Goal: Task Accomplishment & Management: Use online tool/utility

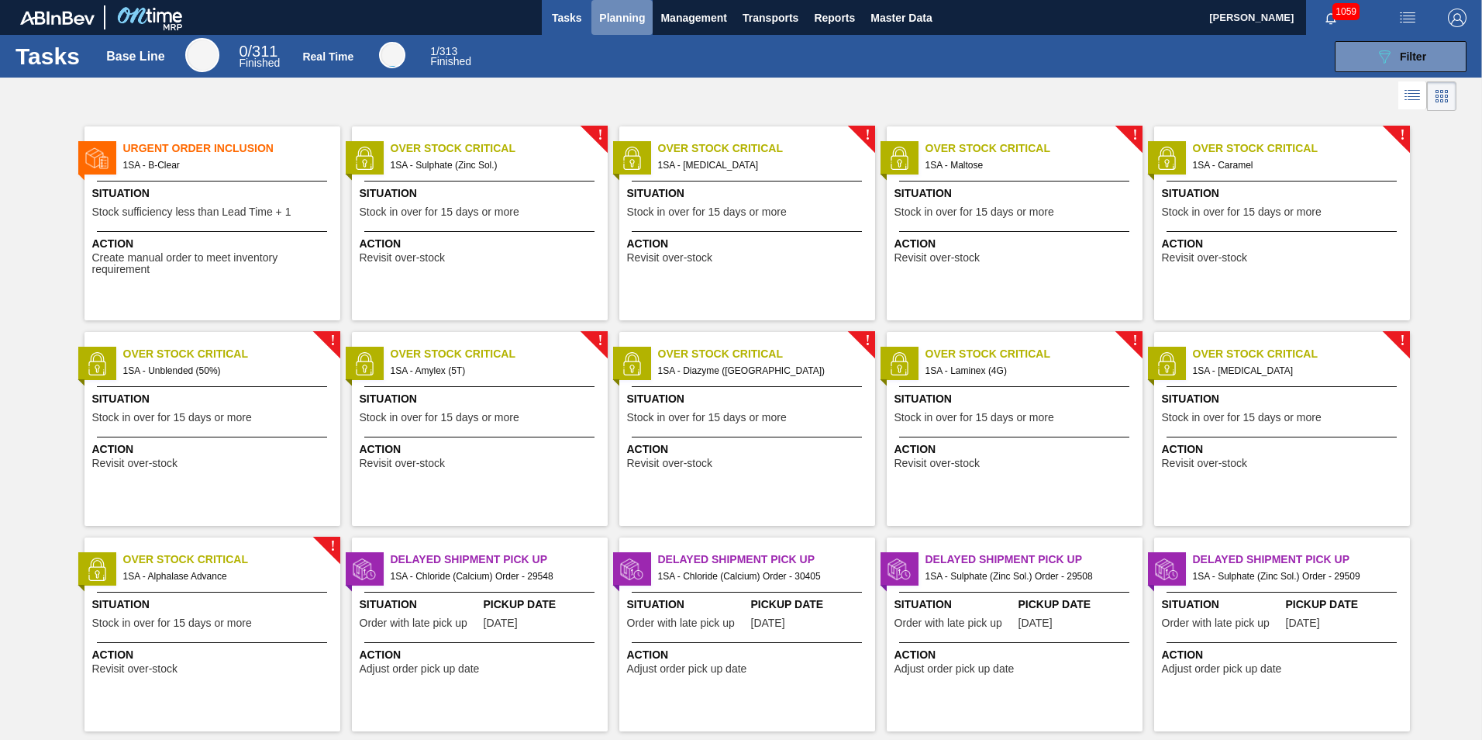
click at [611, 15] on span "Planning" at bounding box center [622, 18] width 46 height 19
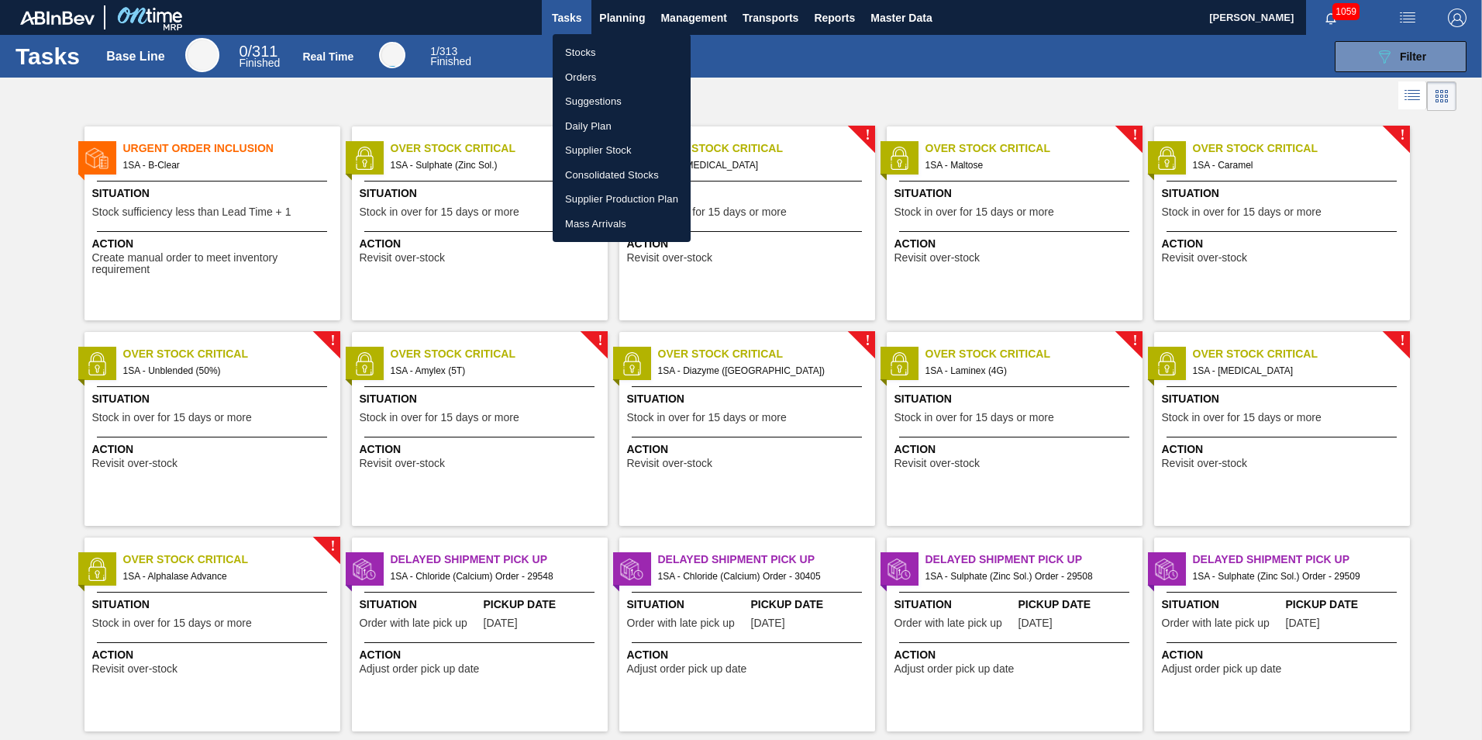
click at [609, 48] on li "Stocks" at bounding box center [622, 52] width 138 height 25
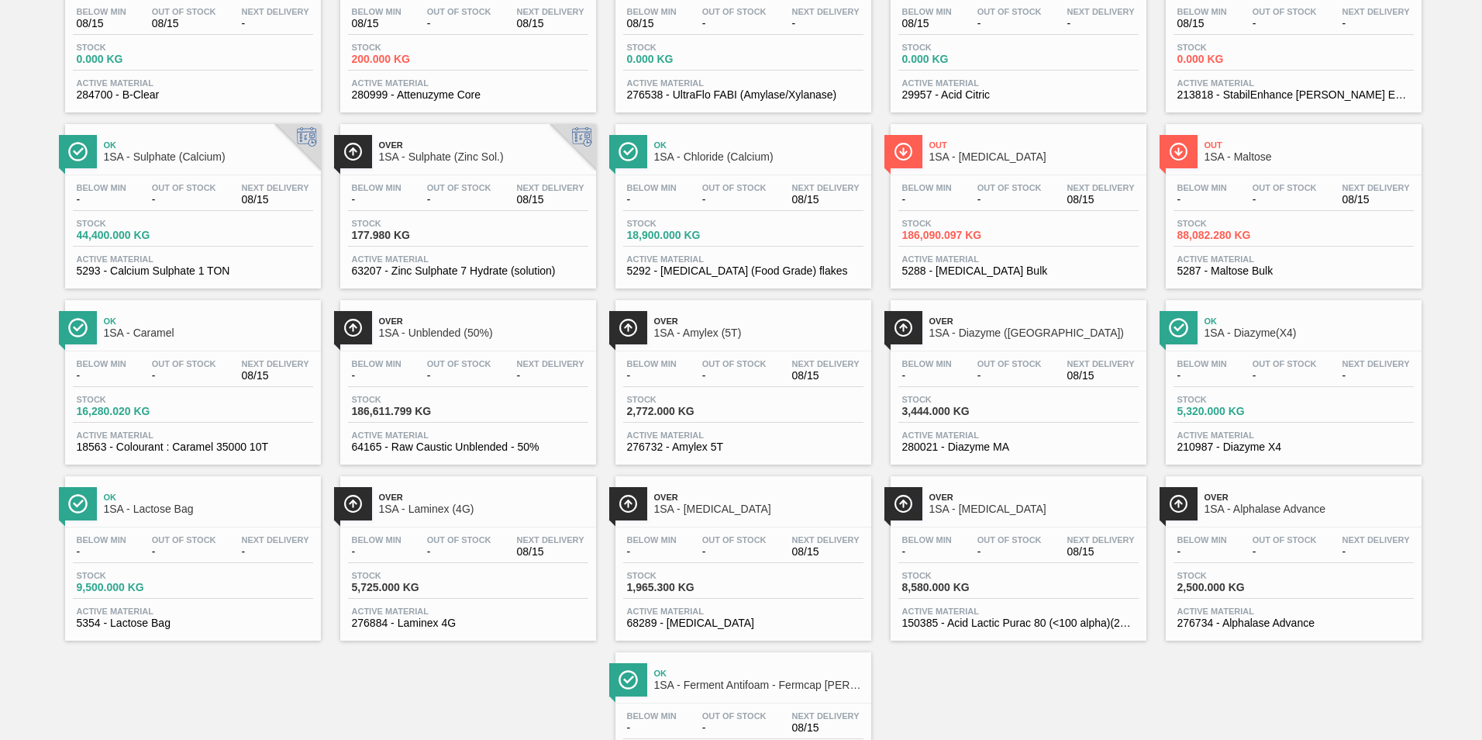
scroll to position [61, 0]
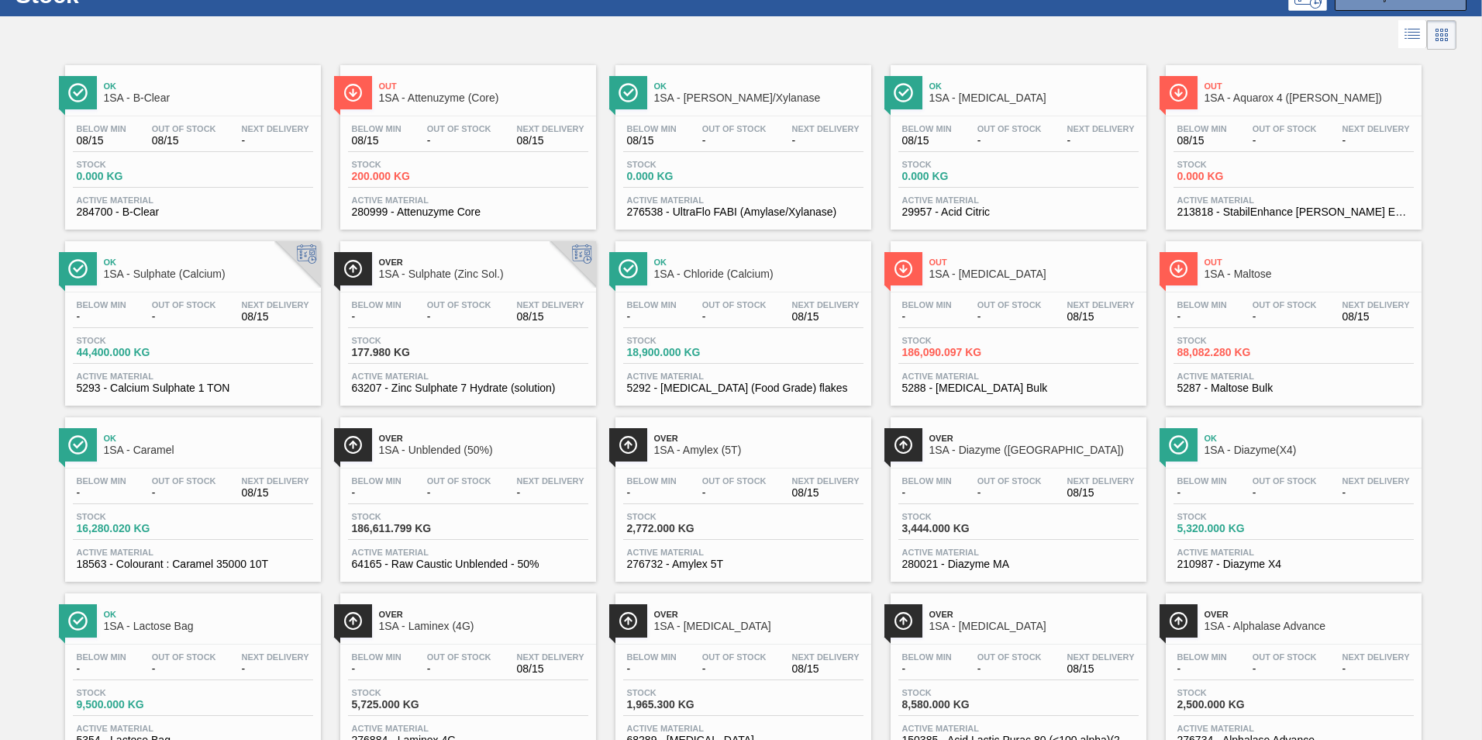
click at [983, 318] on span "-" at bounding box center [1010, 317] width 64 height 12
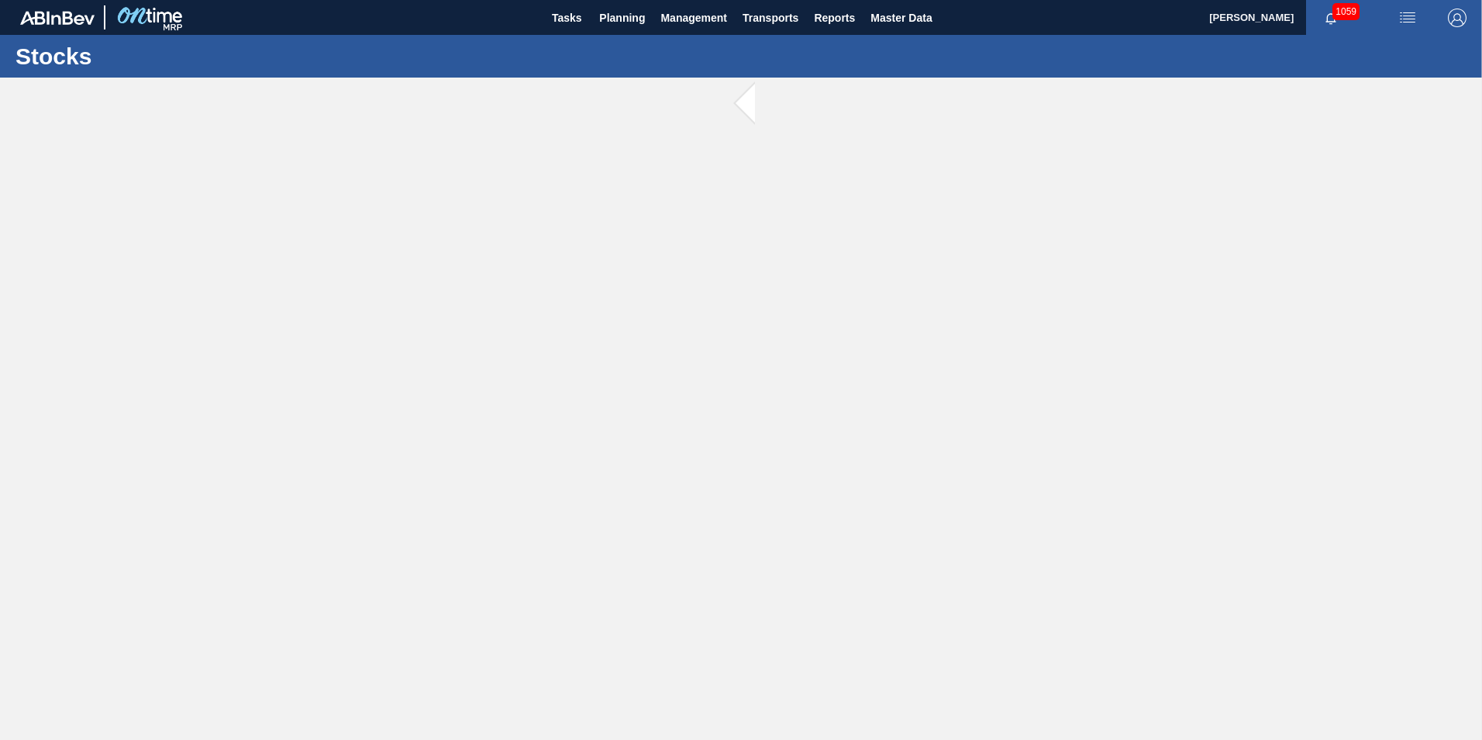
click at [983, 318] on main "Tasks Planning Management Transports Reports Master Data [PERSON_NAME] 1059 [PE…" at bounding box center [741, 370] width 1482 height 740
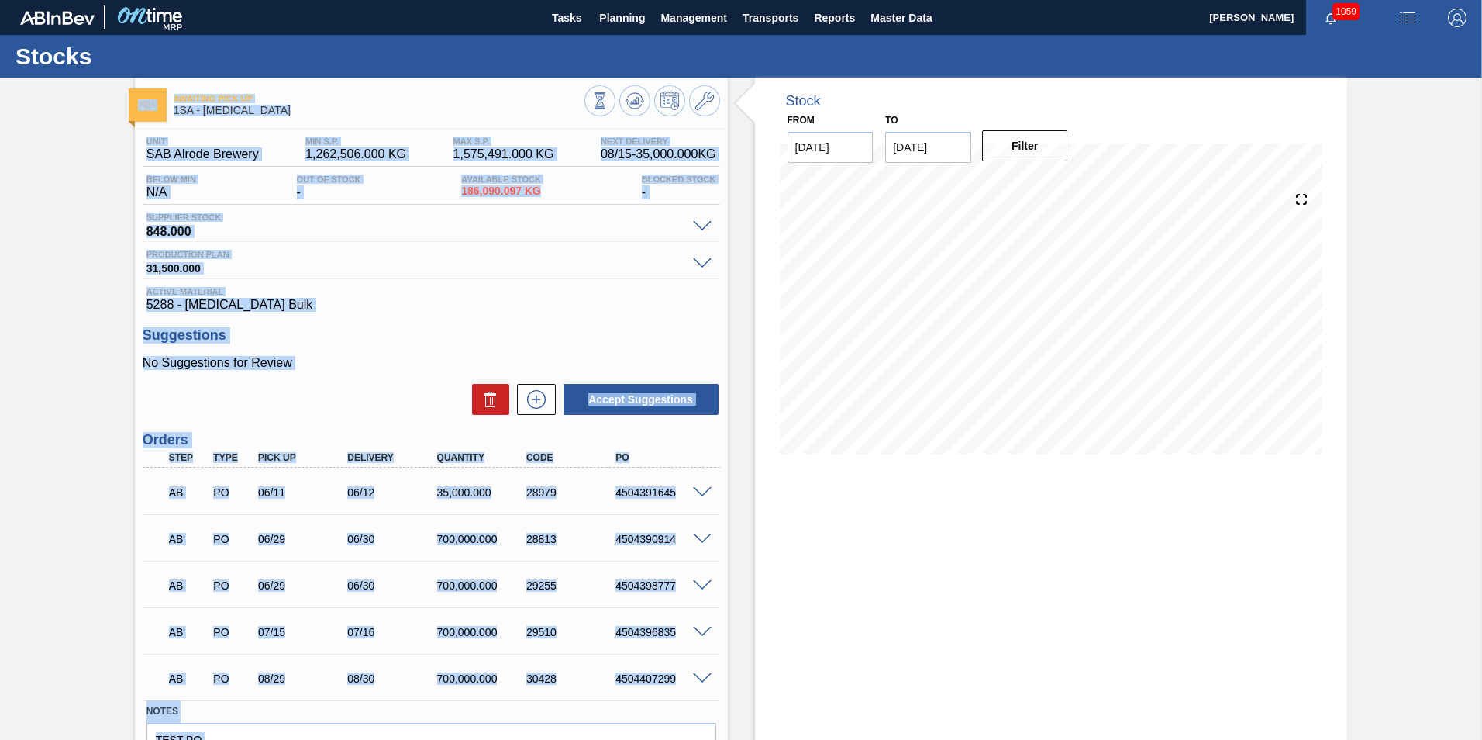
click at [642, 305] on span "5288 - [MEDICAL_DATA] Bulk" at bounding box center [432, 305] width 570 height 14
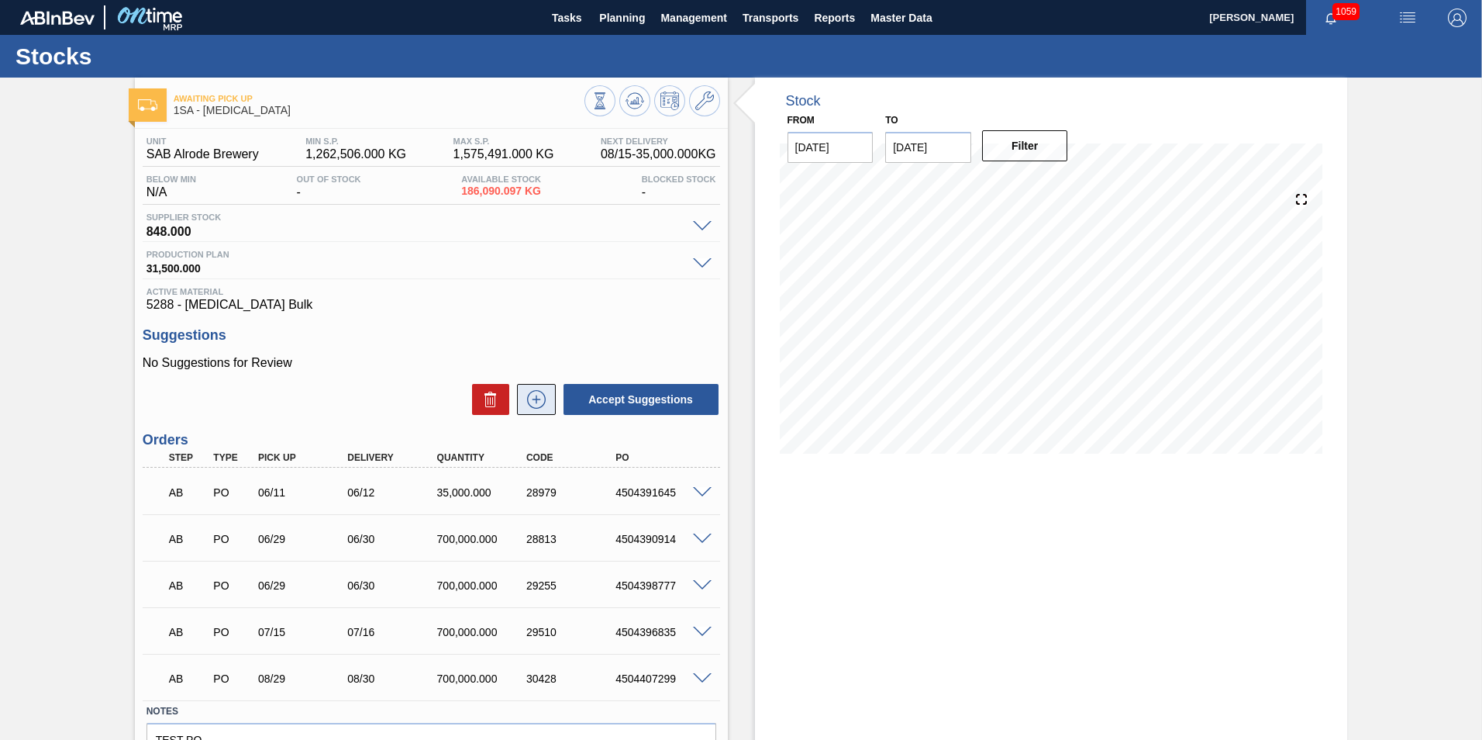
click at [546, 399] on icon at bounding box center [536, 399] width 25 height 19
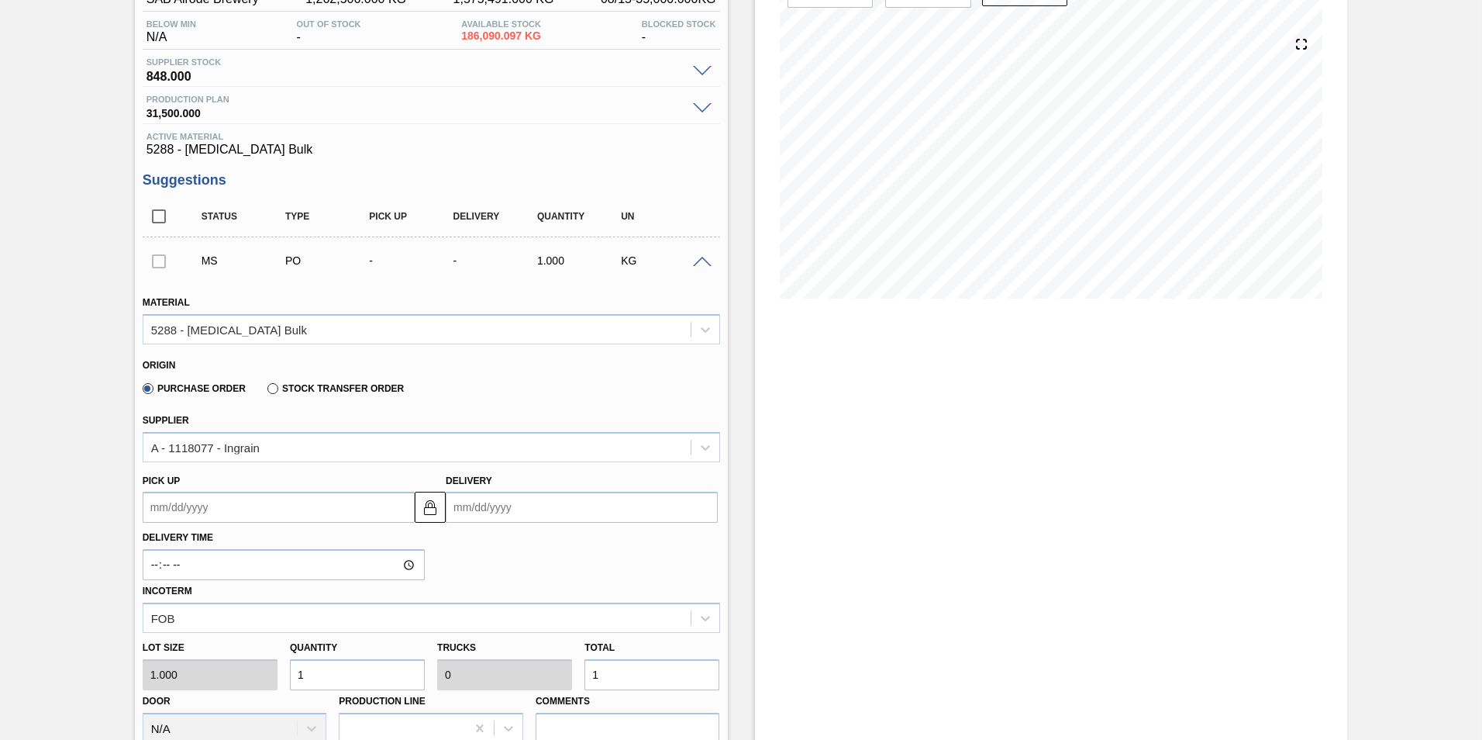
scroll to position [233, 0]
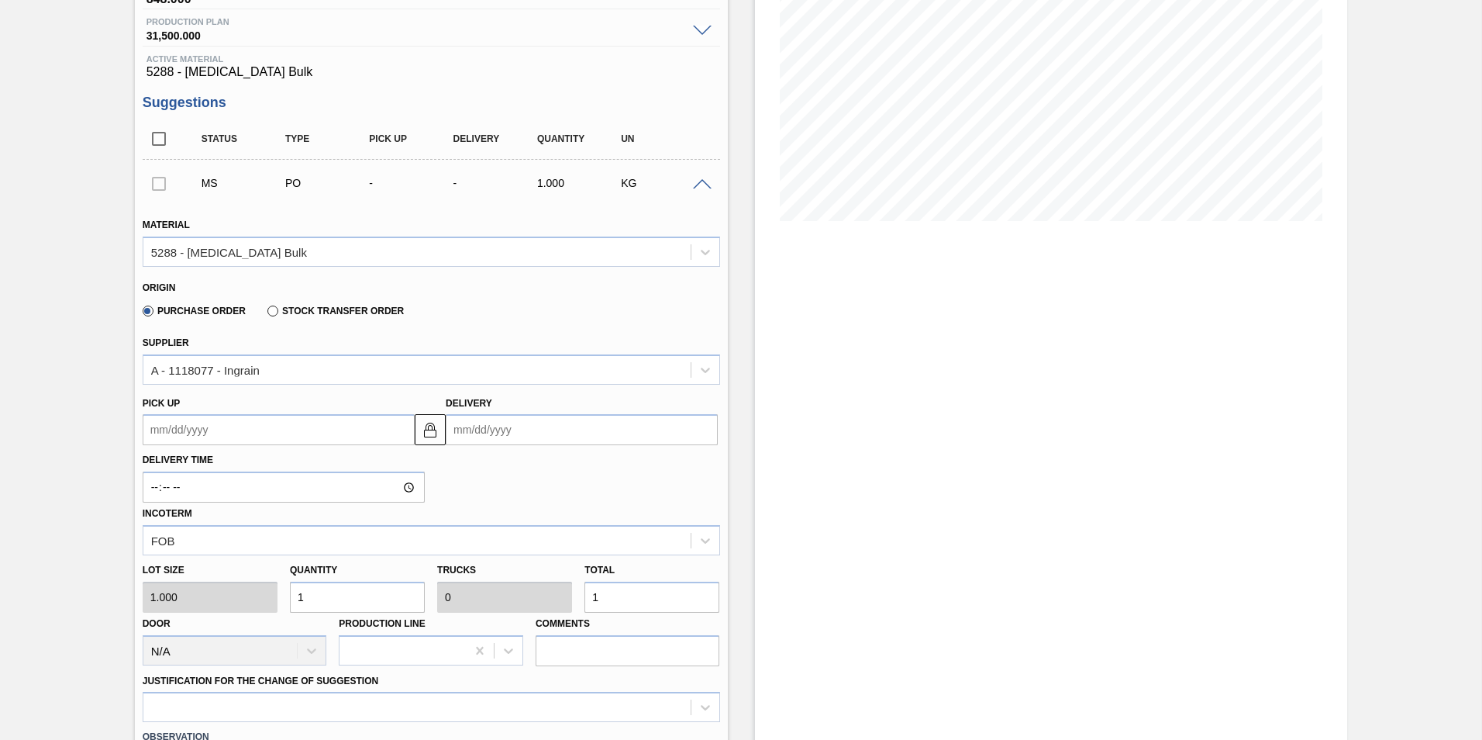
click at [631, 600] on input "1" at bounding box center [652, 597] width 135 height 31
type input "0"
type input "7"
type input "700,000"
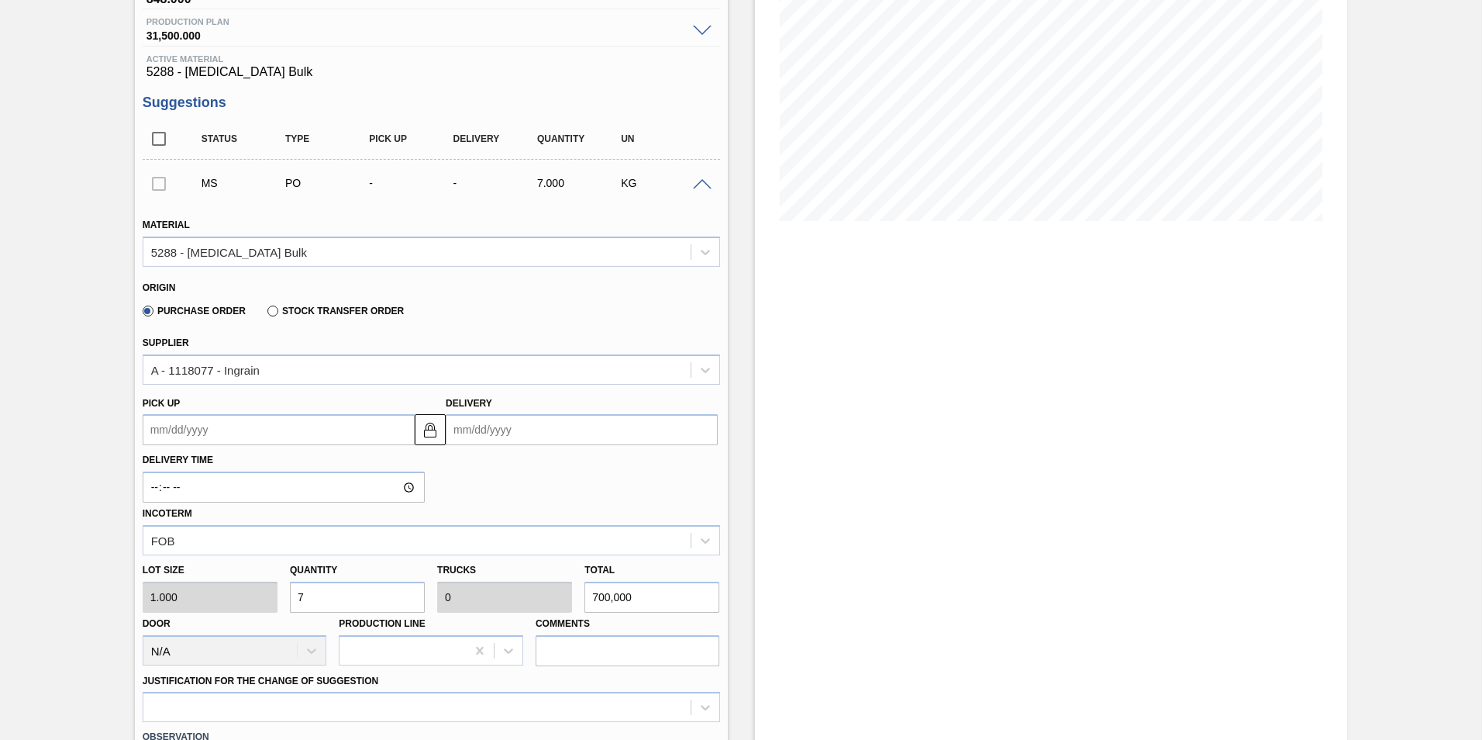
type input "1"
click at [519, 423] on input "Delivery" at bounding box center [582, 429] width 272 height 31
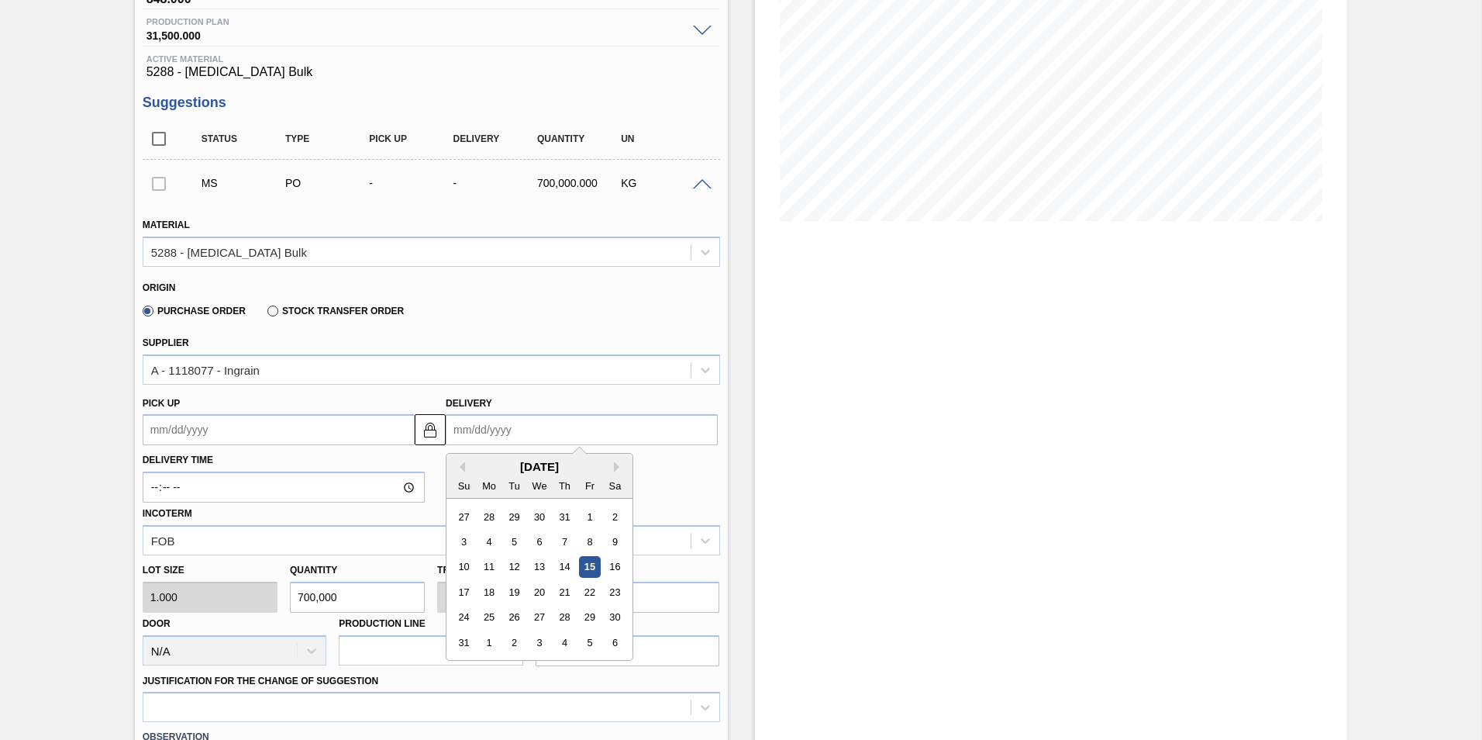
click at [542, 430] on input "Delivery" at bounding box center [582, 429] width 272 height 31
click at [588, 617] on div "29" at bounding box center [589, 617] width 21 height 21
type up "[DATE]"
type input "[DATE]"
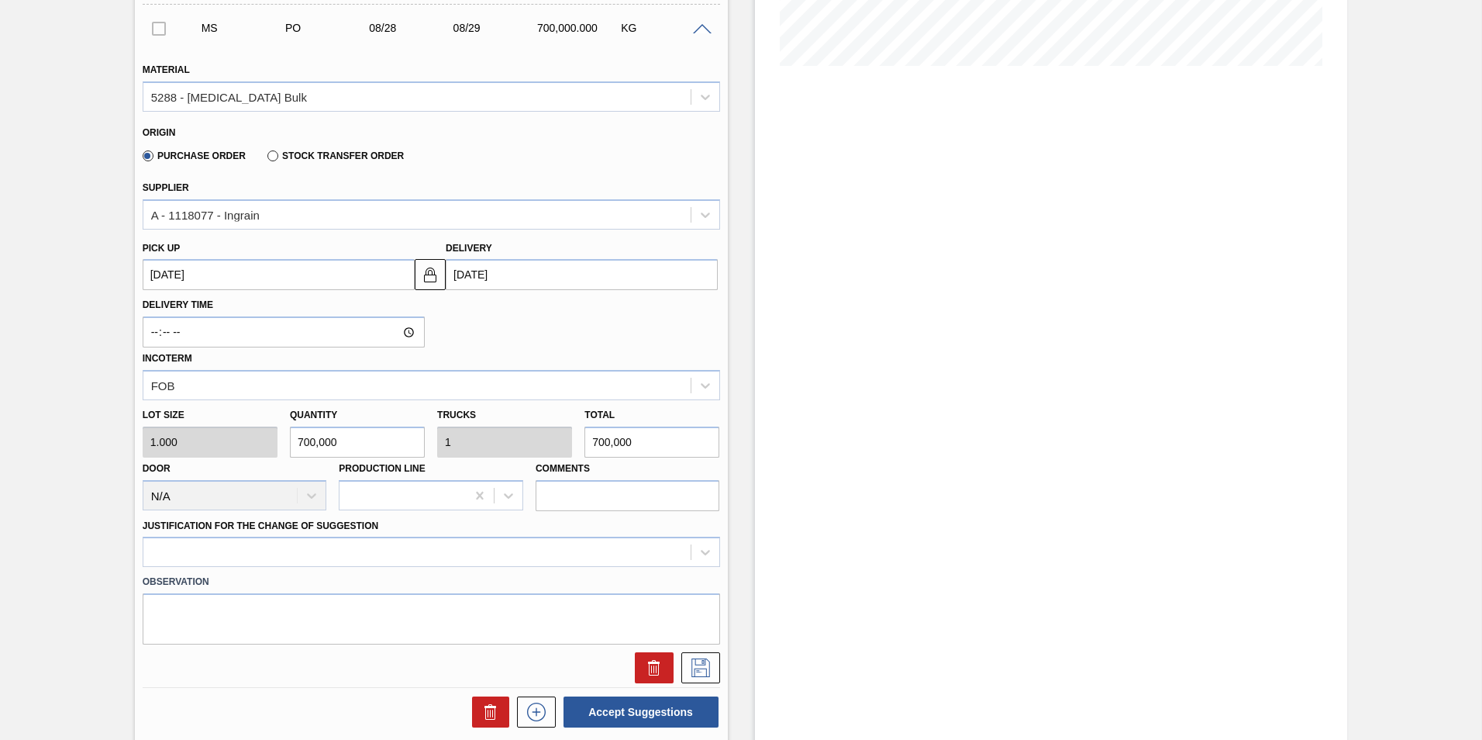
scroll to position [465, 0]
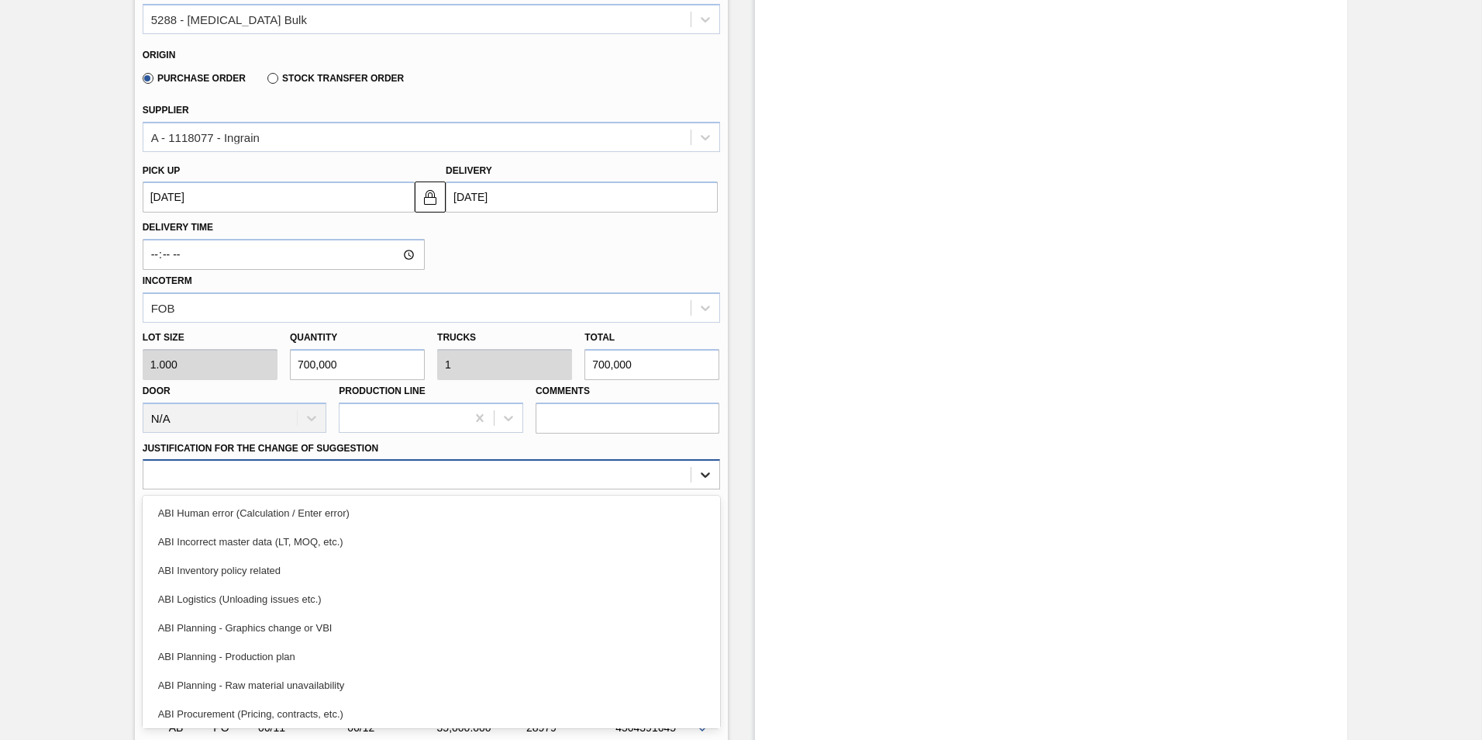
click at [709, 477] on icon at bounding box center [706, 475] width 16 height 16
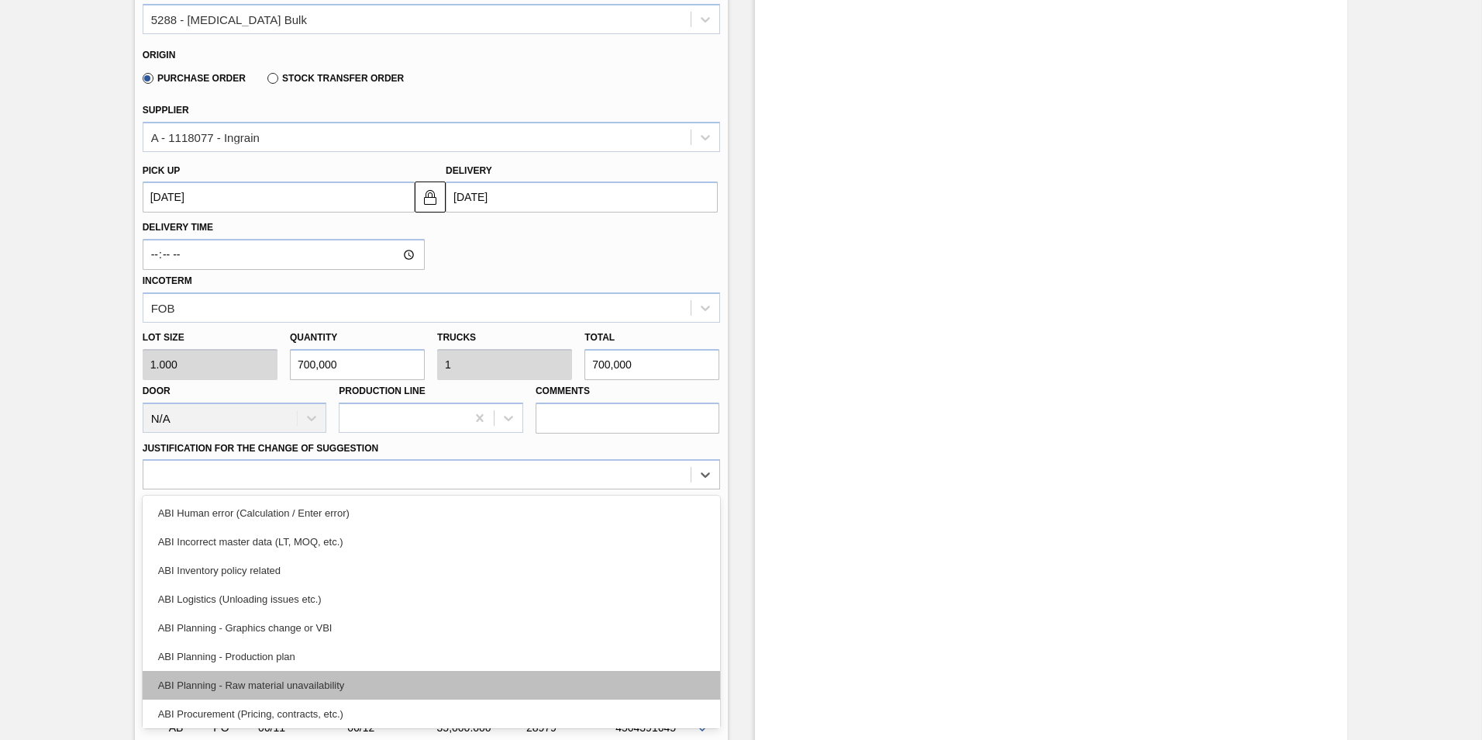
click at [330, 679] on div "ABI Planning - Raw material unavailability" at bounding box center [432, 685] width 578 height 29
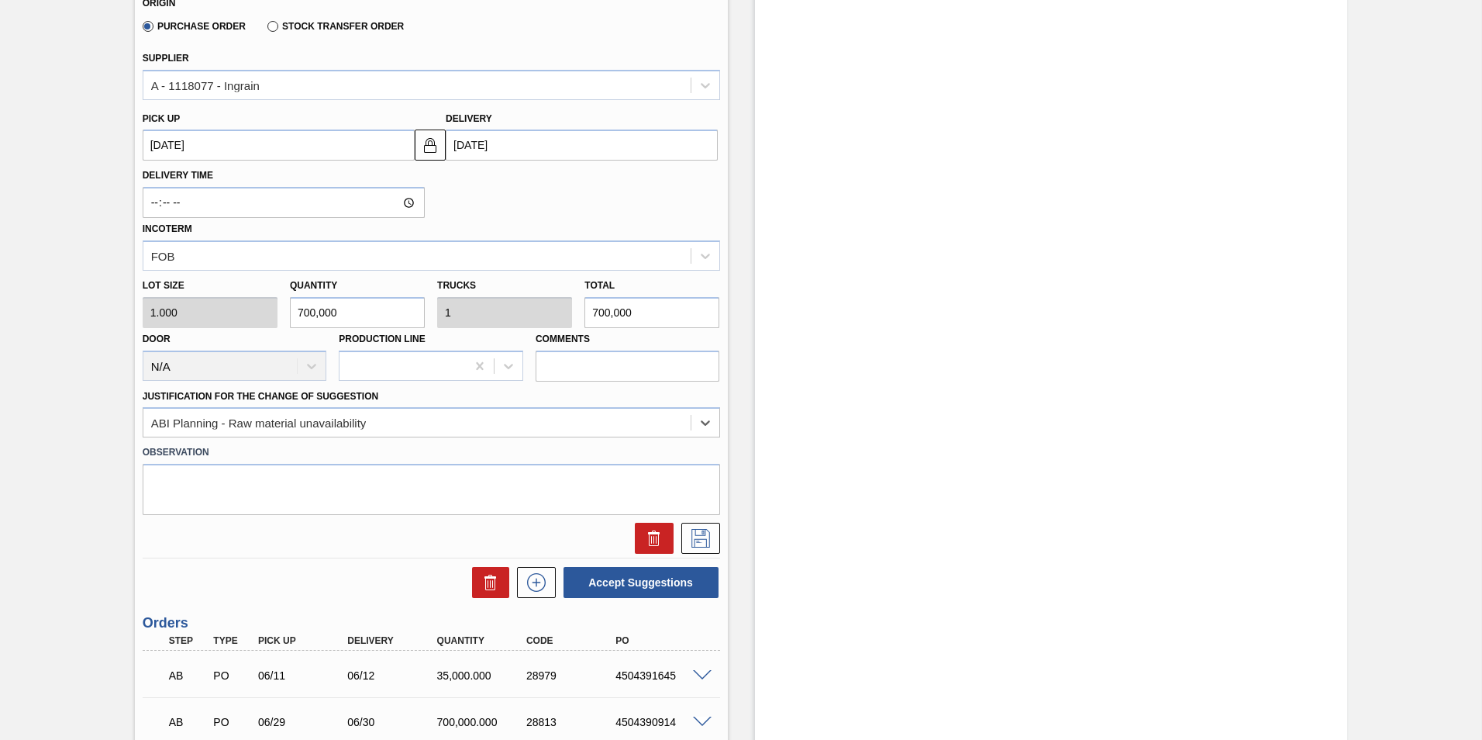
scroll to position [543, 0]
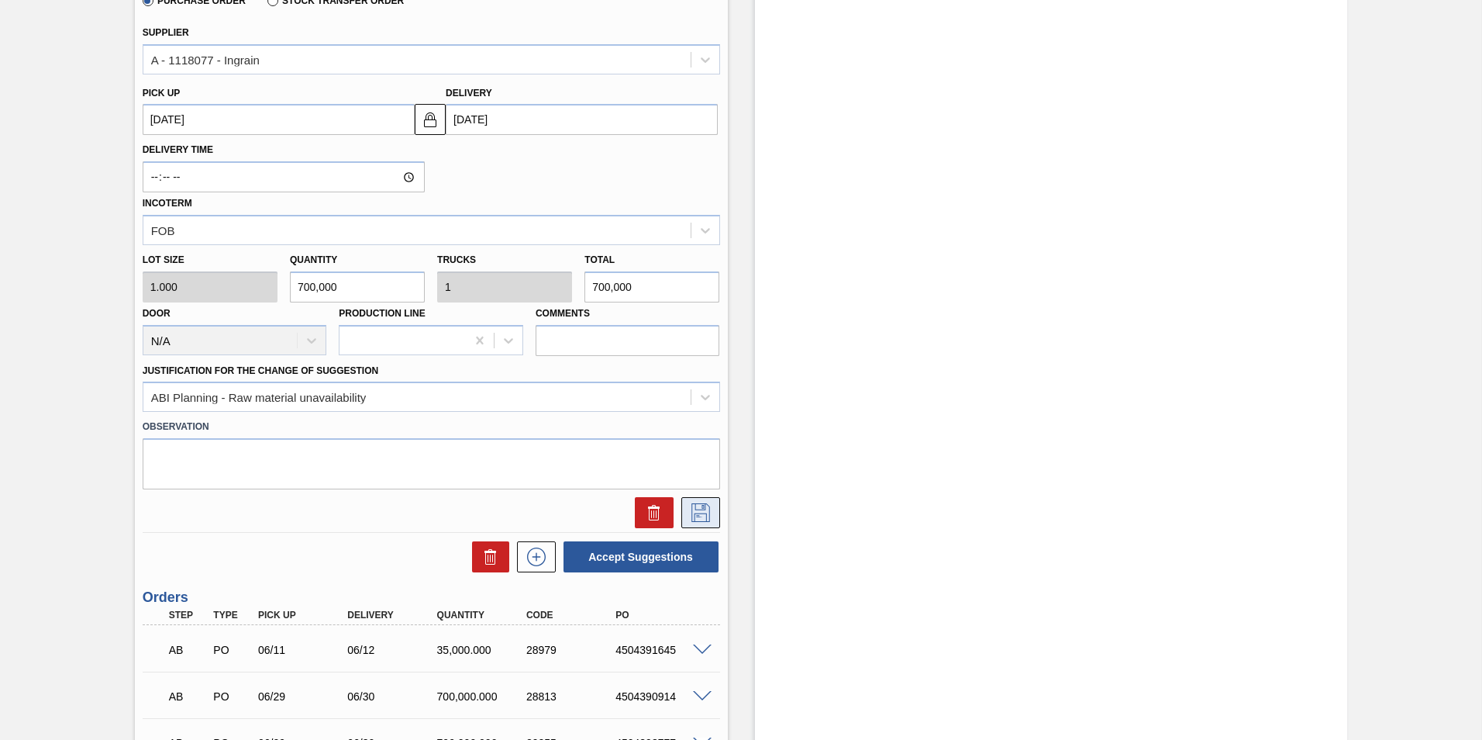
click at [699, 516] on icon at bounding box center [701, 512] width 25 height 19
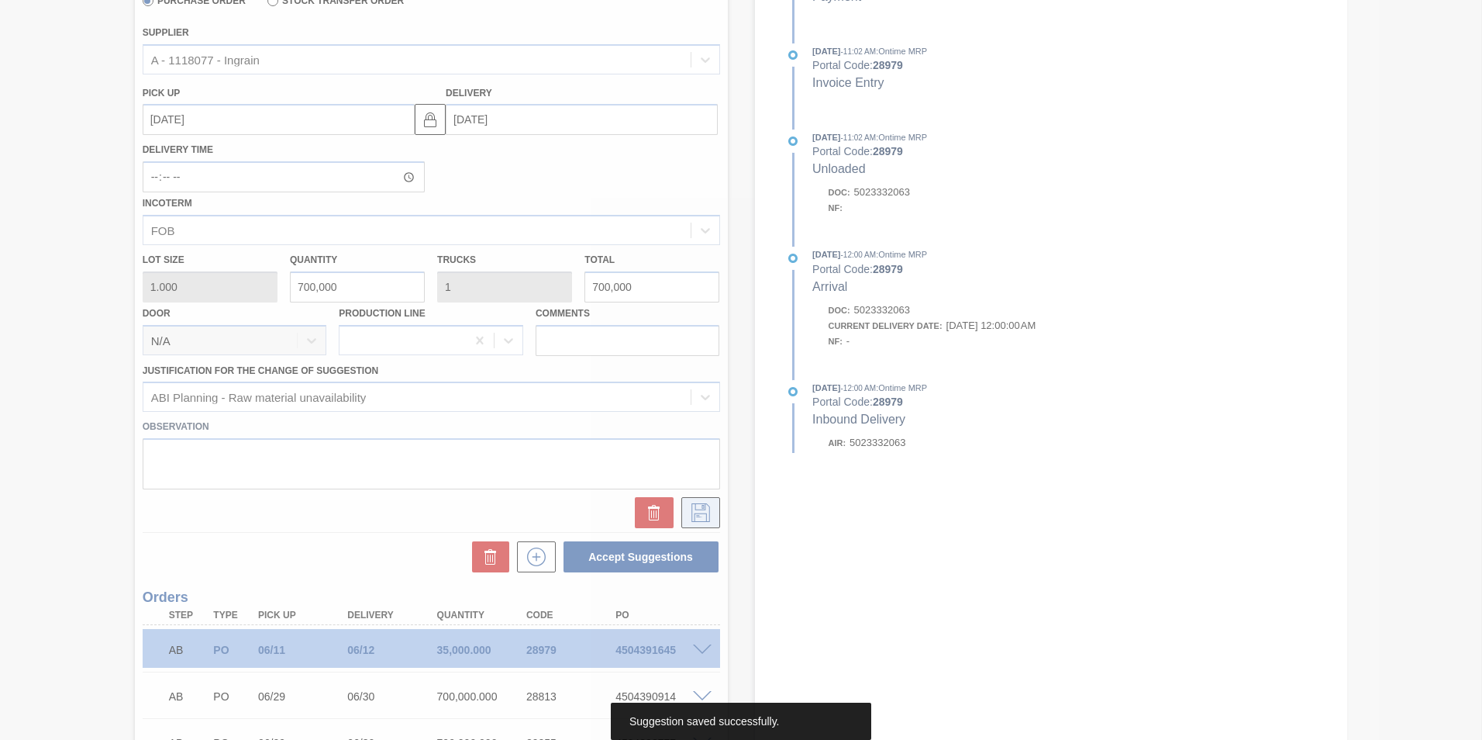
scroll to position [152, 0]
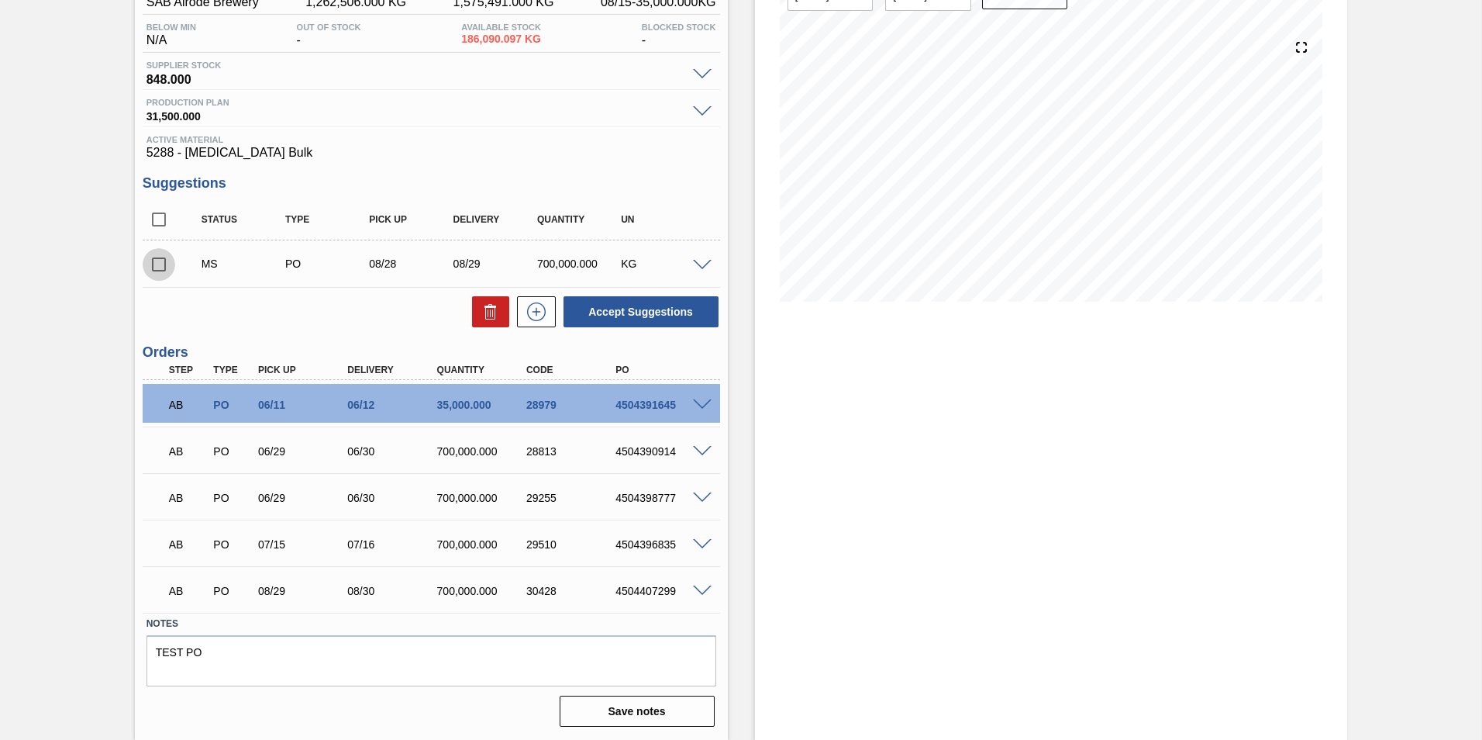
click at [157, 264] on input "checkbox" at bounding box center [159, 264] width 33 height 33
click at [648, 311] on button "Accept Suggestions" at bounding box center [641, 311] width 155 height 31
checkbox input "false"
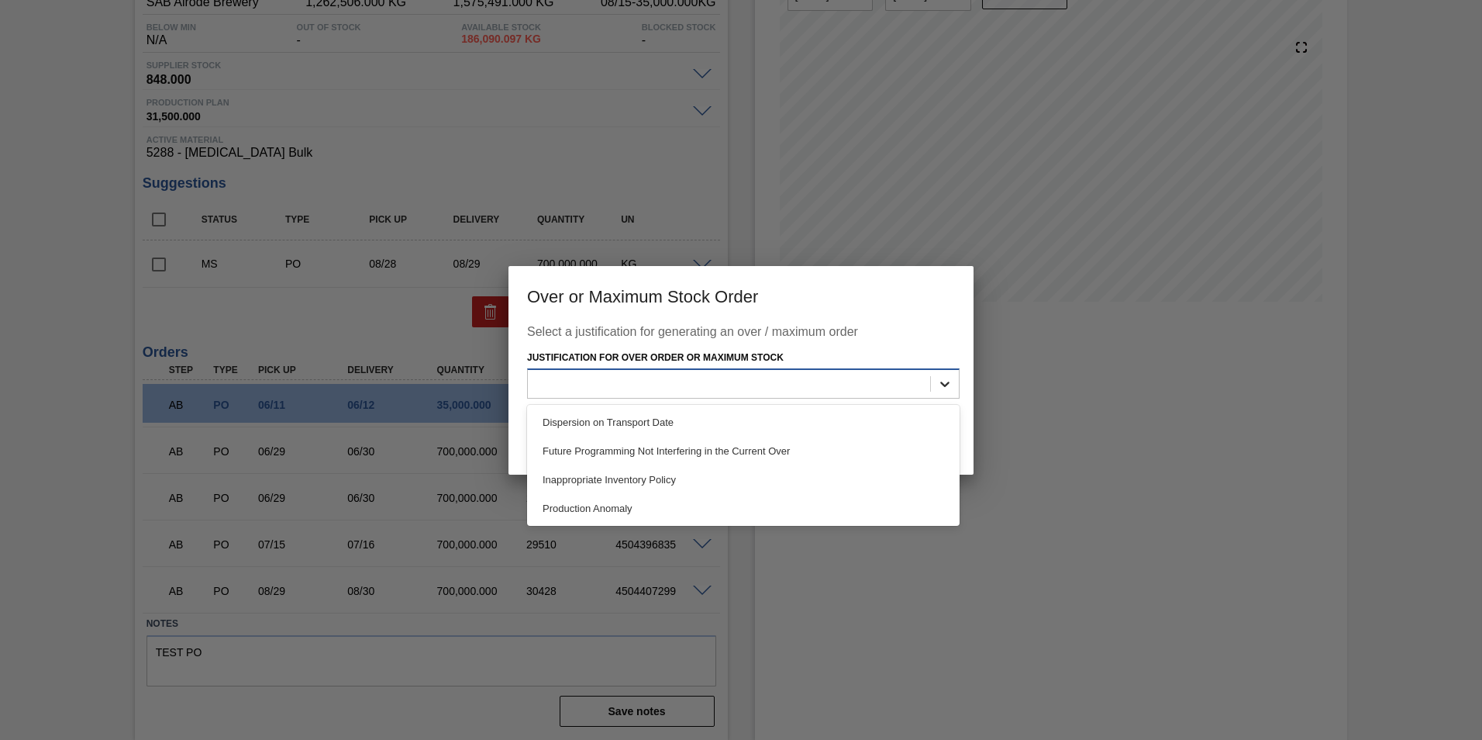
click at [947, 386] on icon at bounding box center [945, 384] width 16 height 16
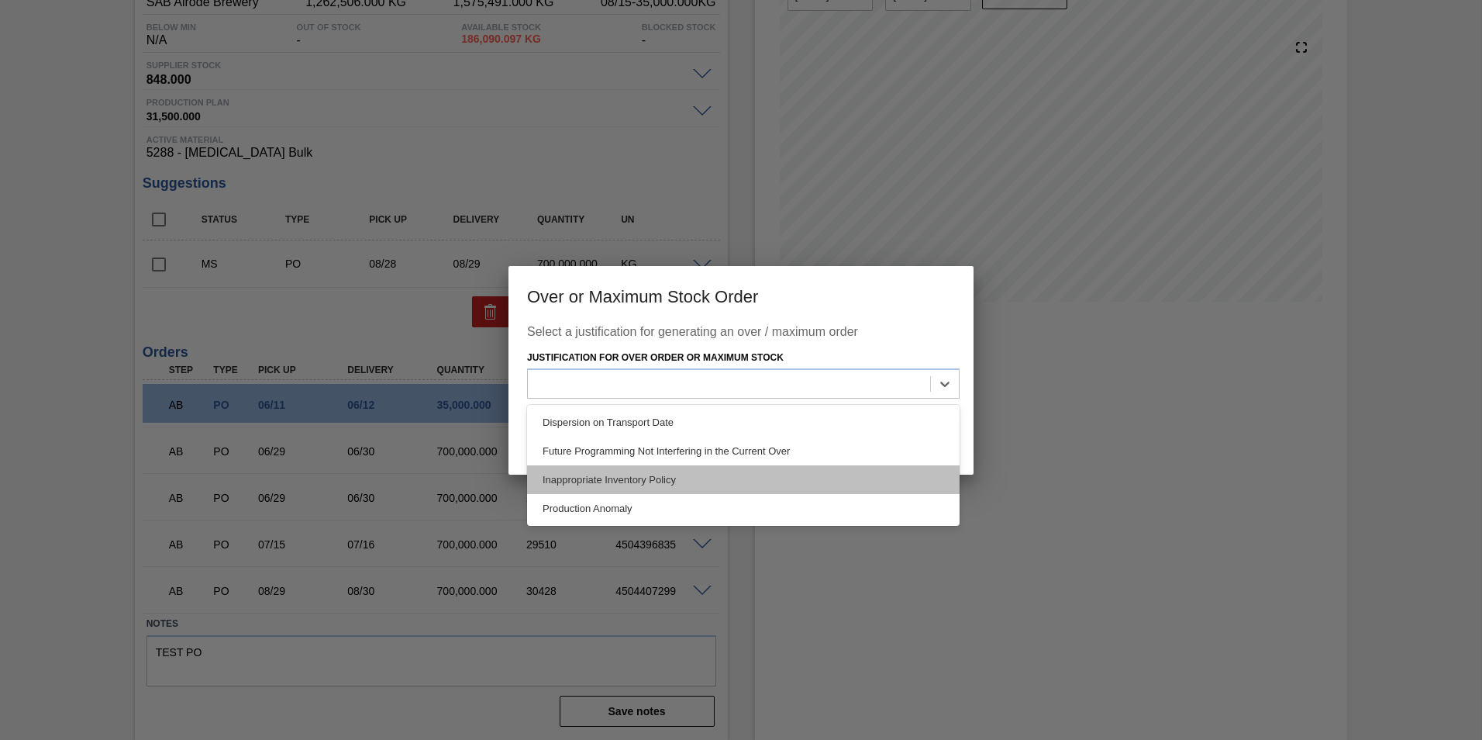
click at [617, 478] on div "Inappropriate Inventory Policy" at bounding box center [743, 479] width 433 height 29
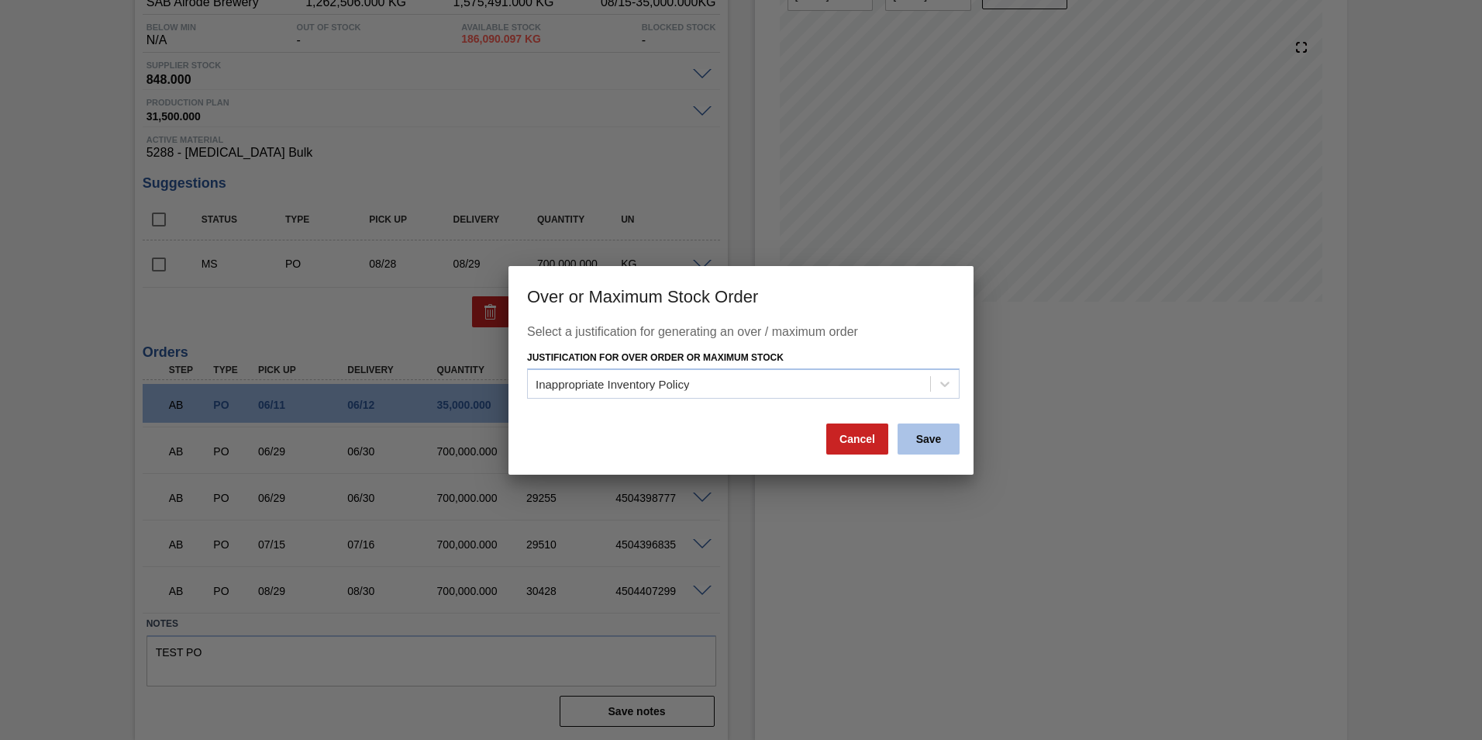
click at [934, 436] on button "Save" at bounding box center [929, 438] width 62 height 31
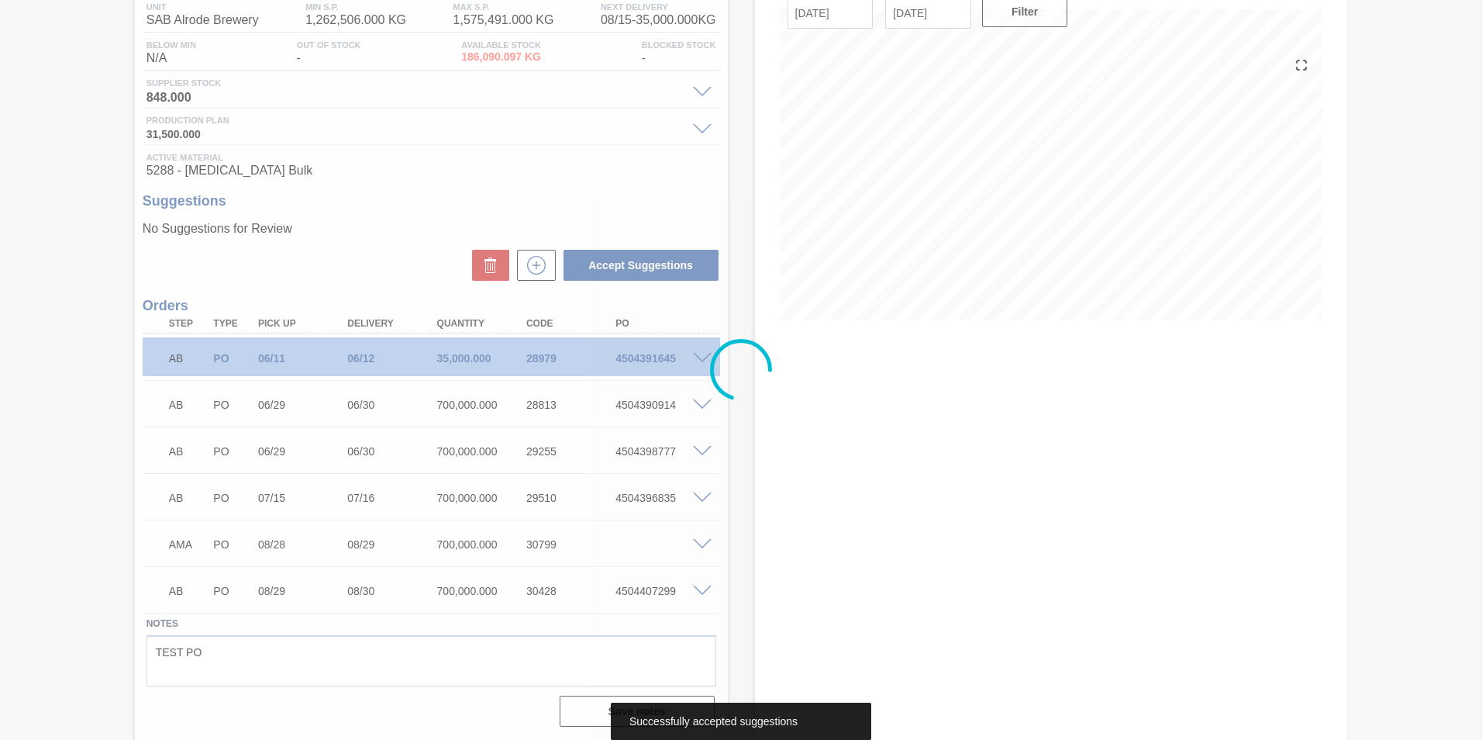
scroll to position [134, 0]
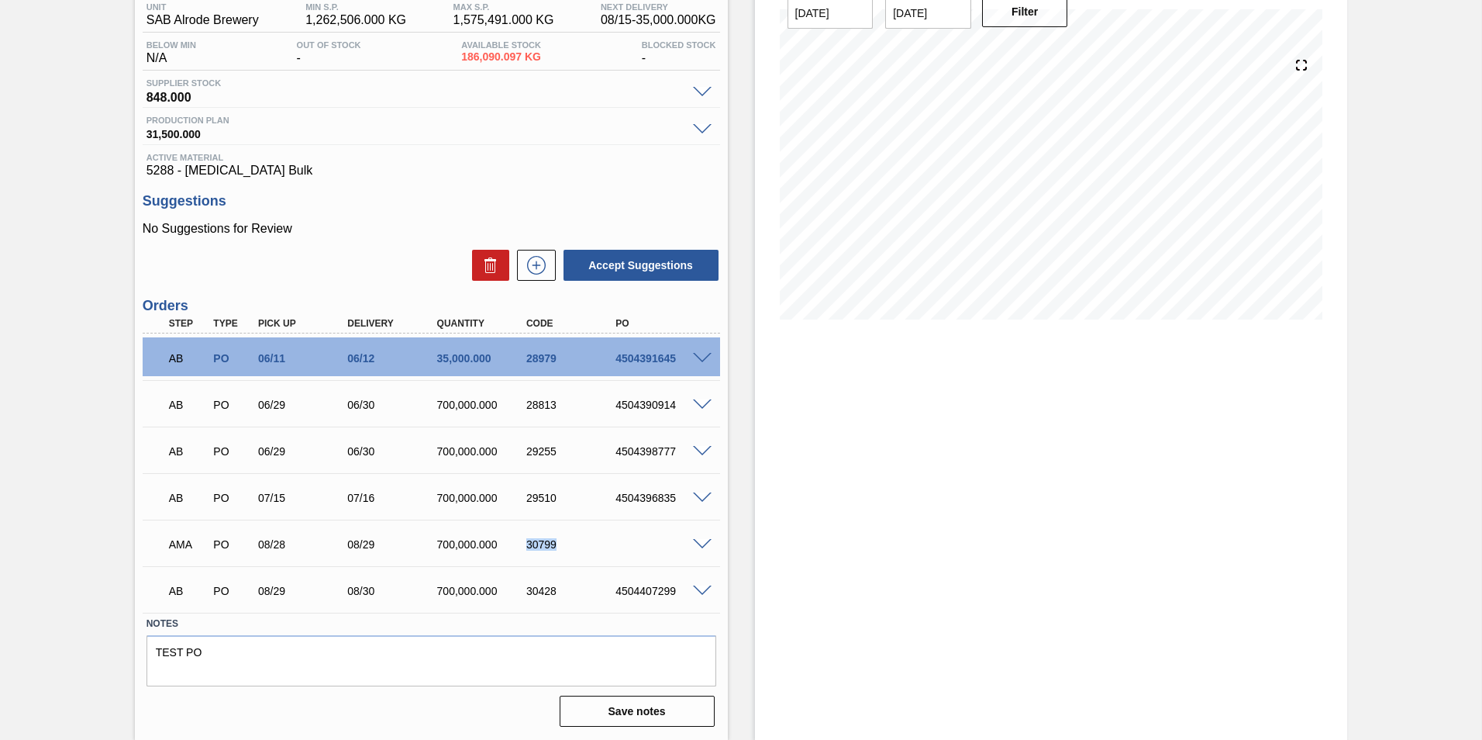
drag, startPoint x: 557, startPoint y: 545, endPoint x: 522, endPoint y: 550, distance: 35.3
click at [522, 550] on div "AMA PO 08/28 08/29 700,000.000 30799" at bounding box center [427, 542] width 537 height 31
copy div "30799"
